Goal: Task Accomplishment & Management: Use online tool/utility

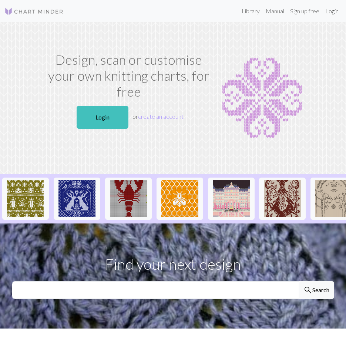
click at [329, 11] on link "Login" at bounding box center [331, 11] width 19 height 15
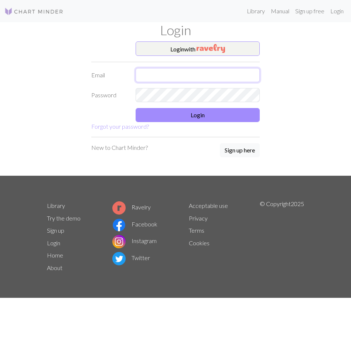
click at [196, 79] on input "text" at bounding box center [198, 75] width 124 height 14
type input "[EMAIL_ADDRESS][DOMAIN_NAME]"
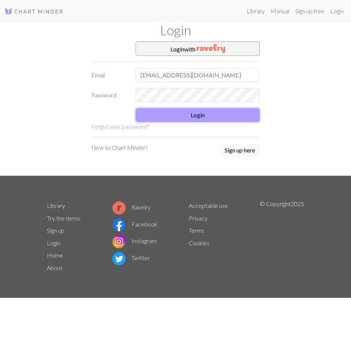
click at [166, 110] on button "Login" at bounding box center [198, 115] width 124 height 14
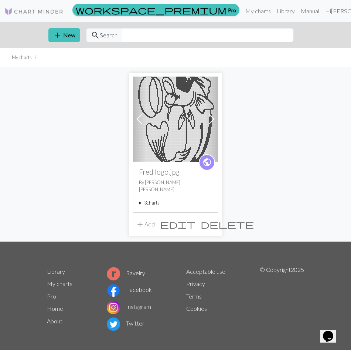
click at [166, 110] on img at bounding box center [175, 118] width 85 height 85
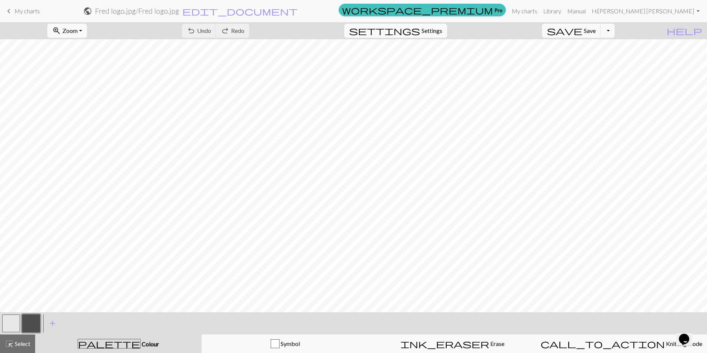
click at [345, 34] on span "Settings" at bounding box center [431, 30] width 21 height 9
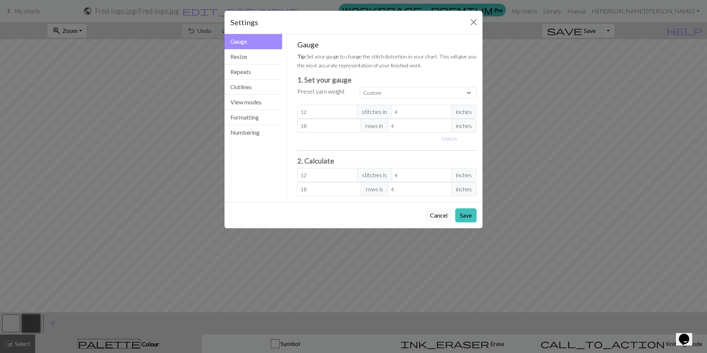
click at [345, 30] on div "Settings Gauge Gauge Resize Repeats Outlines View modes Formatting Numbering Ga…" at bounding box center [353, 176] width 707 height 353
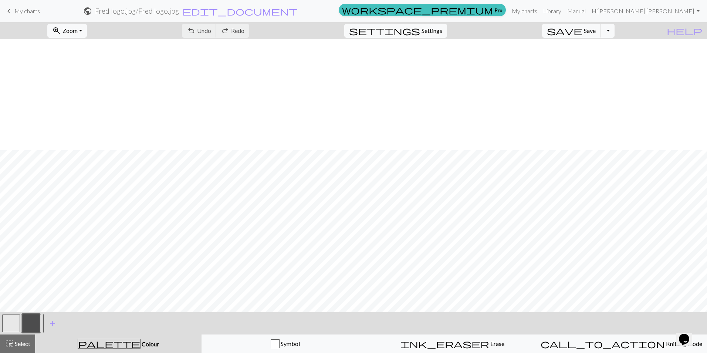
scroll to position [554, 115]
